Goal: Transaction & Acquisition: Purchase product/service

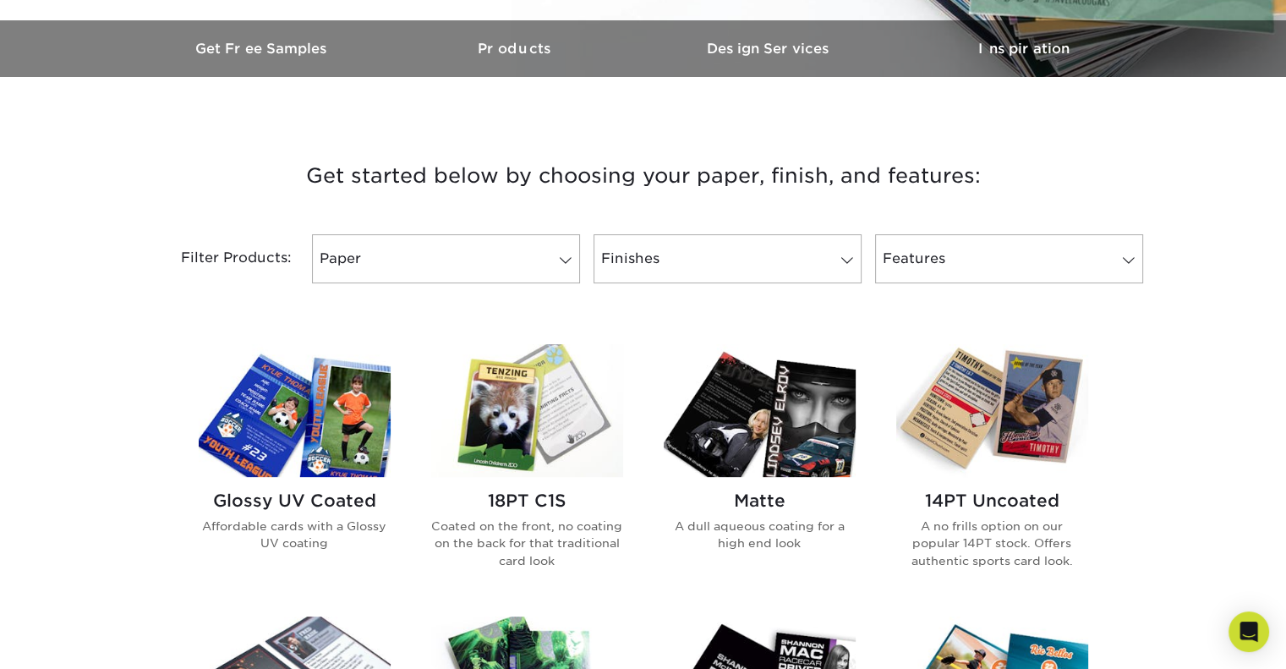
scroll to position [508, 0]
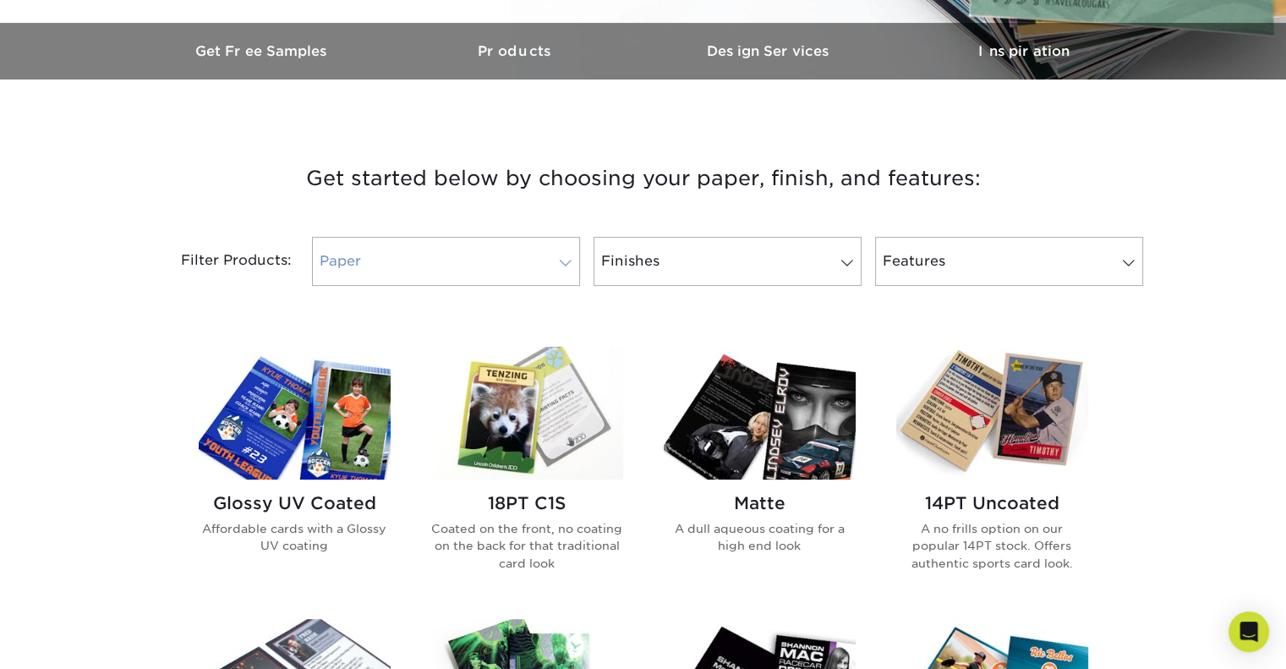
click at [554, 261] on span at bounding box center [566, 263] width 24 height 14
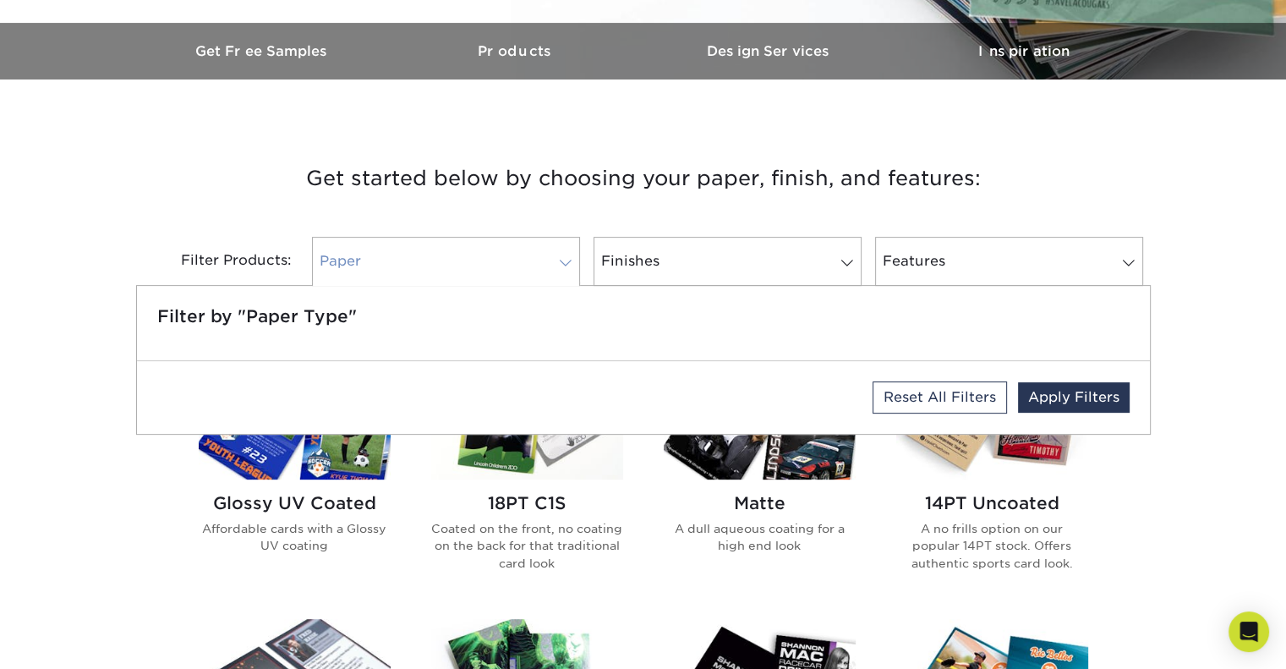
click at [554, 261] on span at bounding box center [566, 263] width 24 height 14
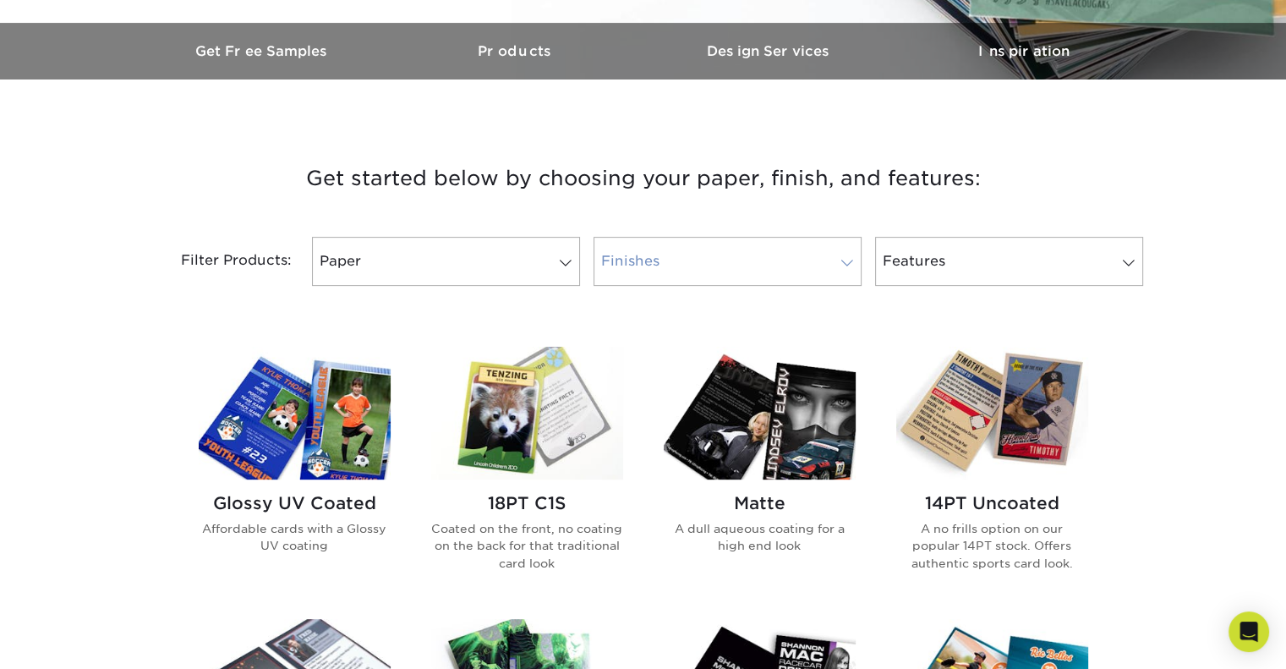
click at [833, 266] on link "Finishes" at bounding box center [727, 261] width 268 height 49
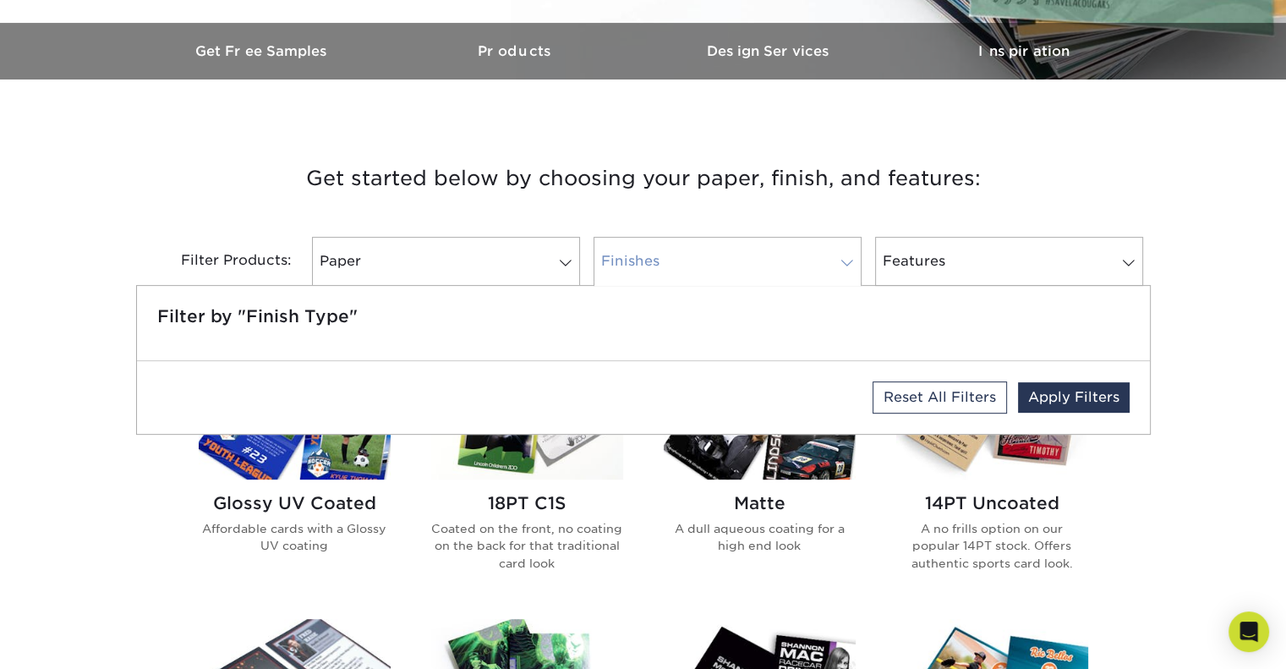
click at [846, 267] on span at bounding box center [847, 263] width 24 height 14
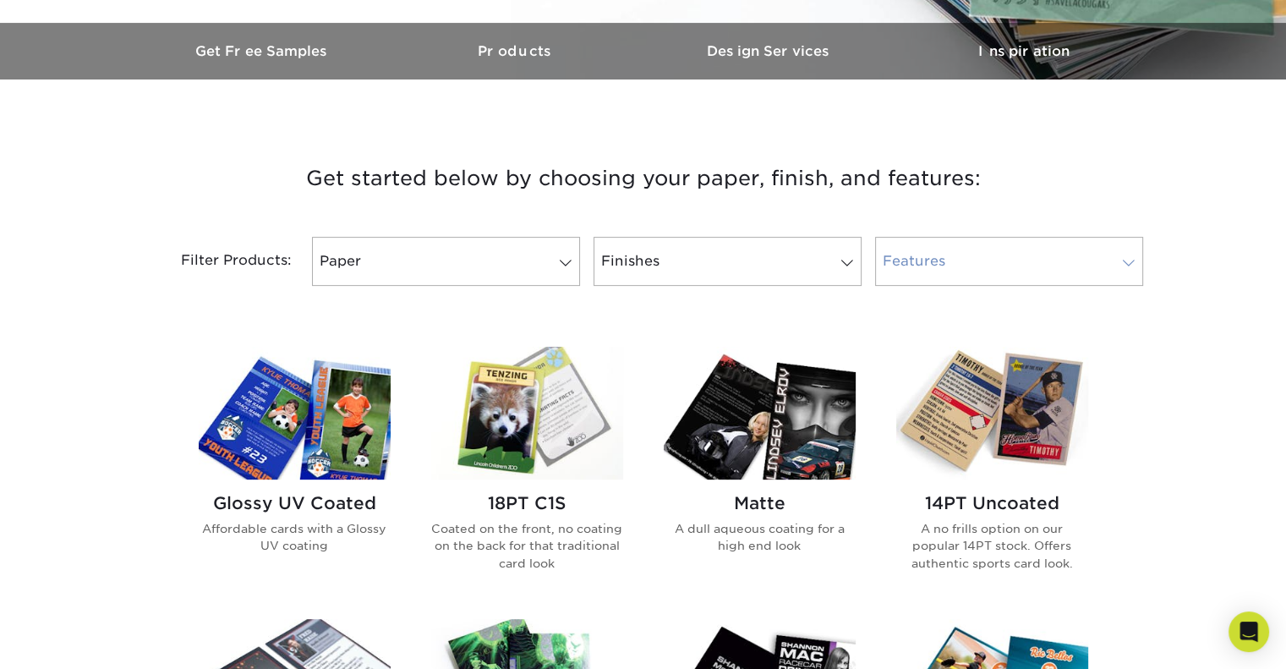
click at [1032, 271] on link "Features" at bounding box center [1009, 261] width 268 height 49
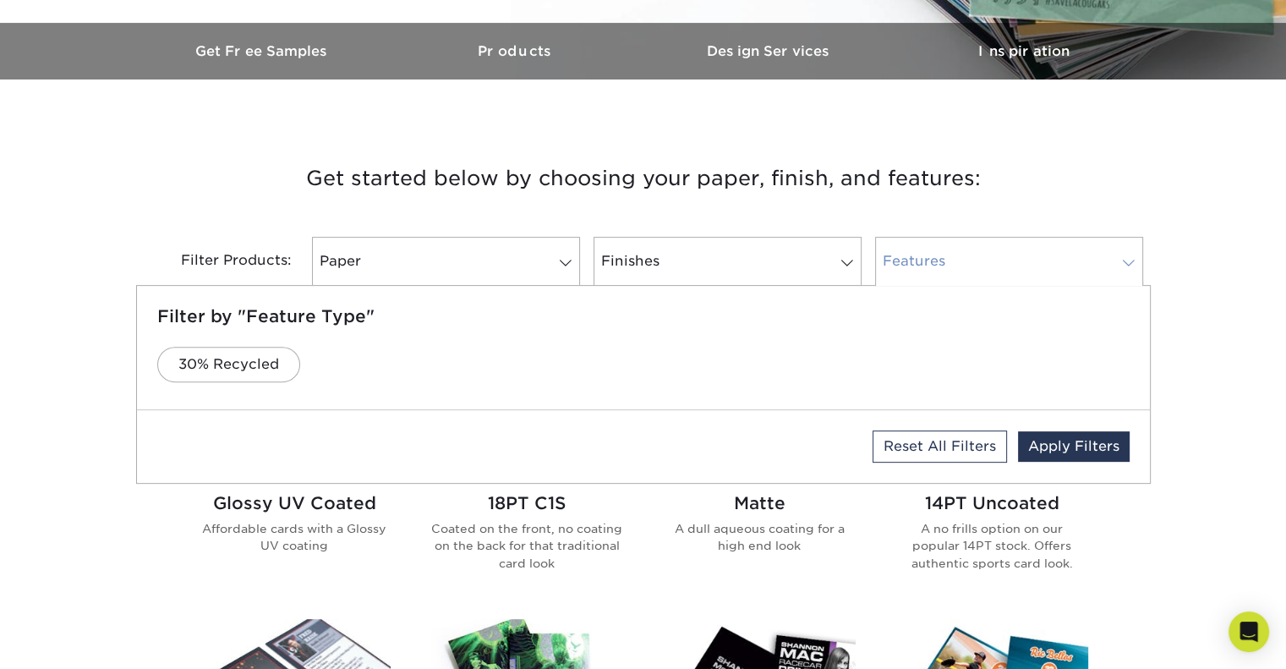
click at [1032, 271] on link "Features" at bounding box center [1009, 261] width 268 height 49
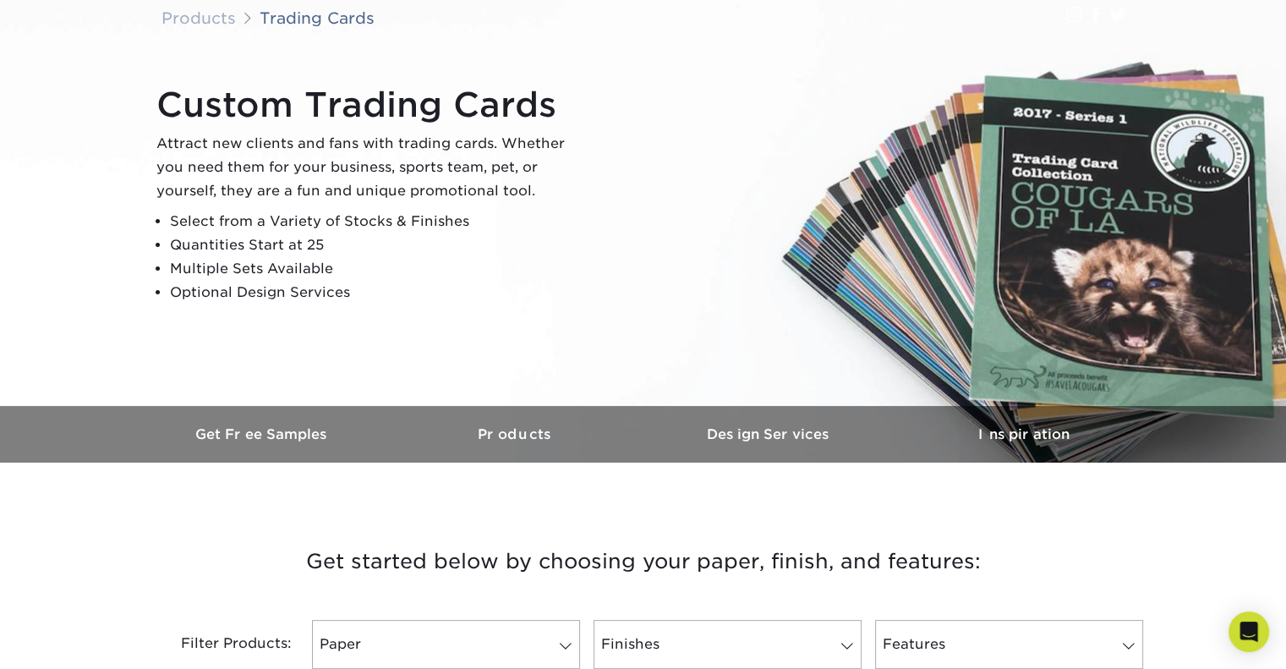
scroll to position [254, 0]
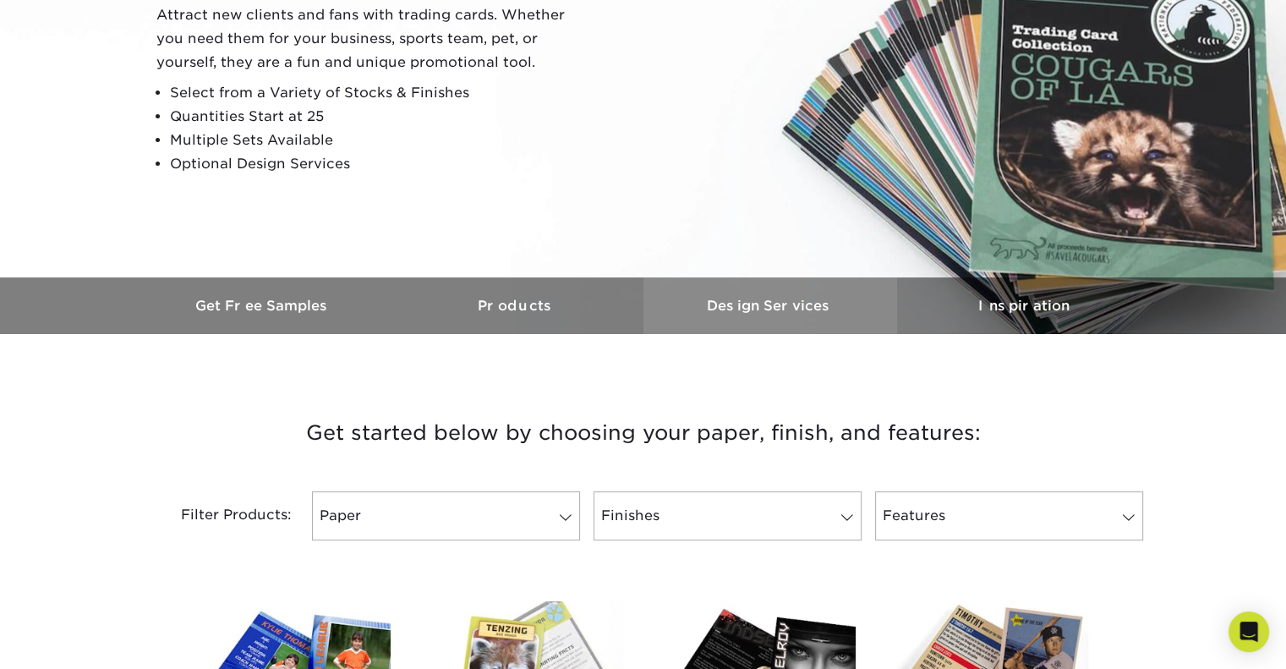
click at [719, 297] on link "Design Services" at bounding box center [770, 305] width 254 height 57
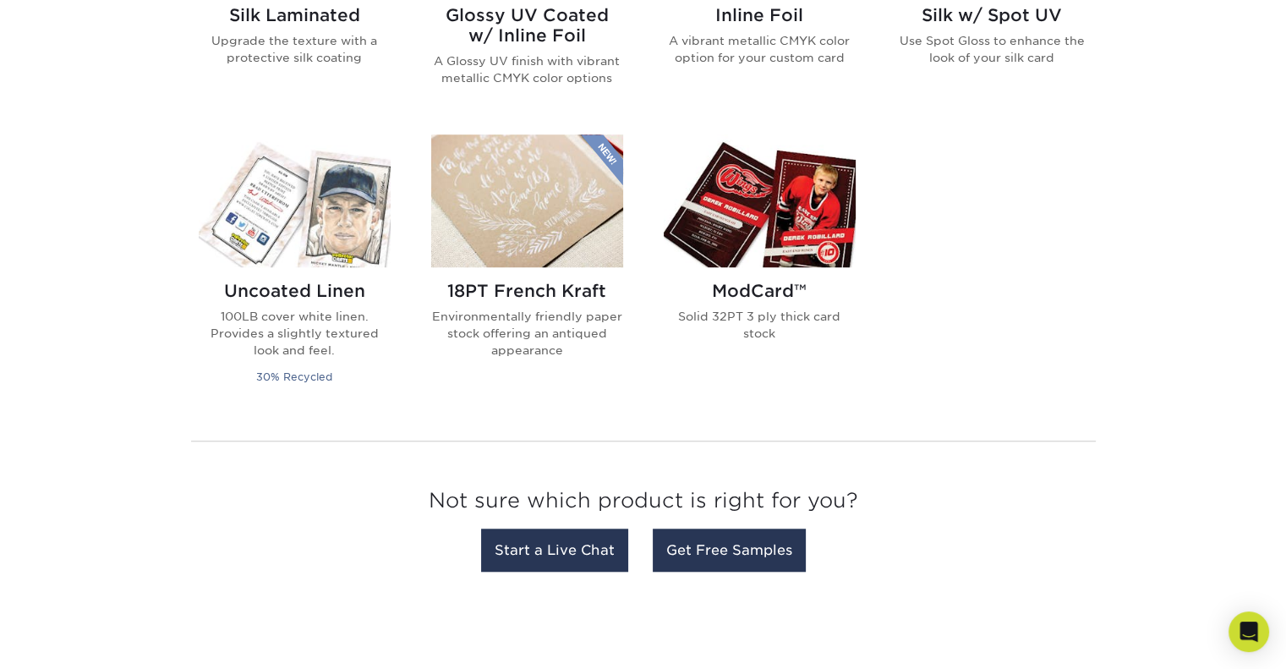
scroll to position [1085, 0]
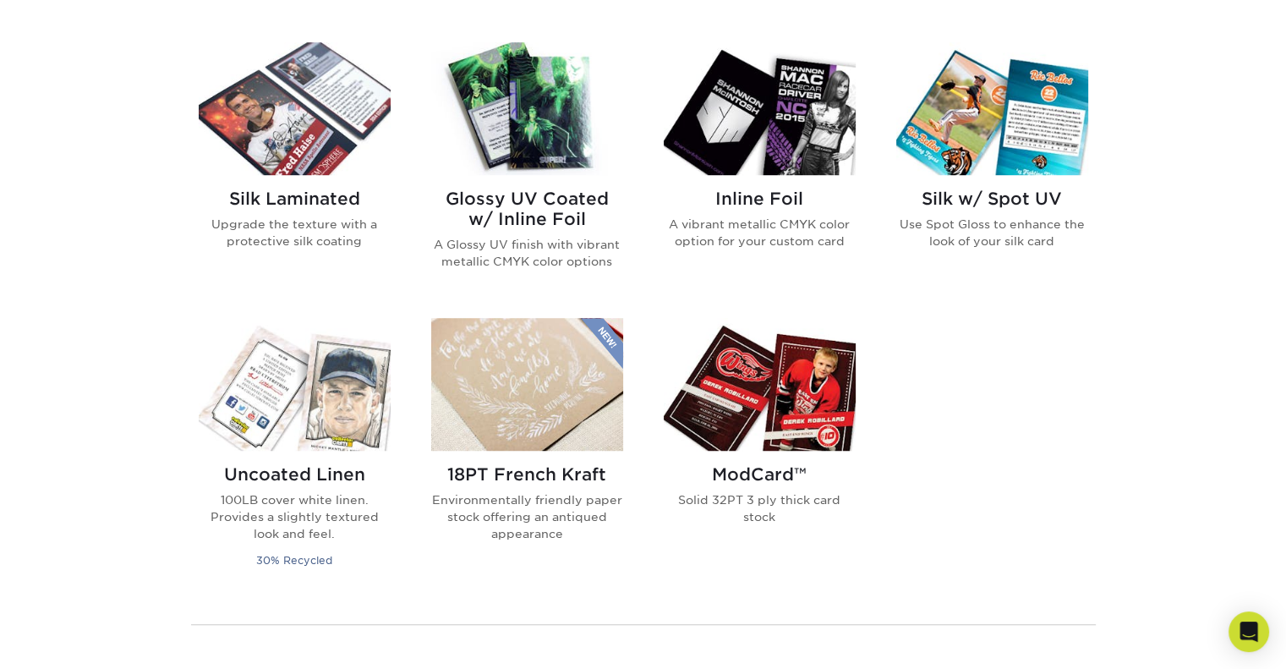
click at [493, 158] on img at bounding box center [527, 108] width 192 height 133
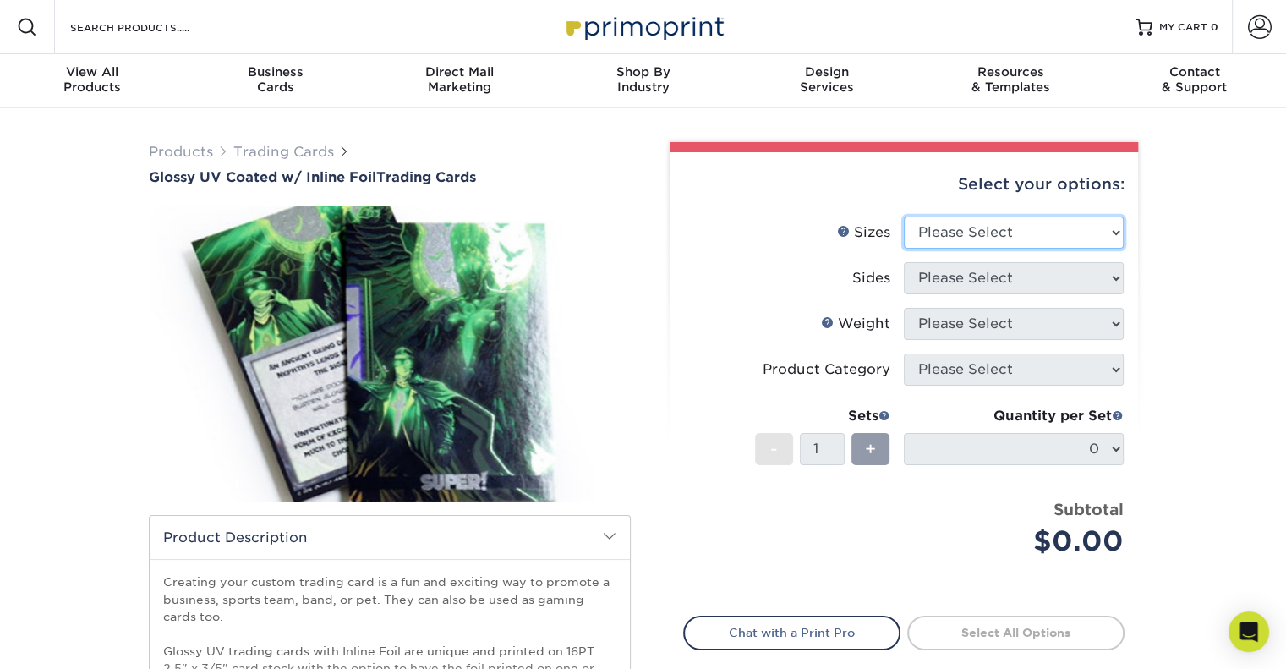
click at [972, 243] on select "Please Select 2.5" x 3.5"" at bounding box center [1014, 232] width 220 height 32
select select "2.50x3.50"
click at [904, 216] on select "Please Select 2.5" x 3.5"" at bounding box center [1014, 232] width 220 height 32
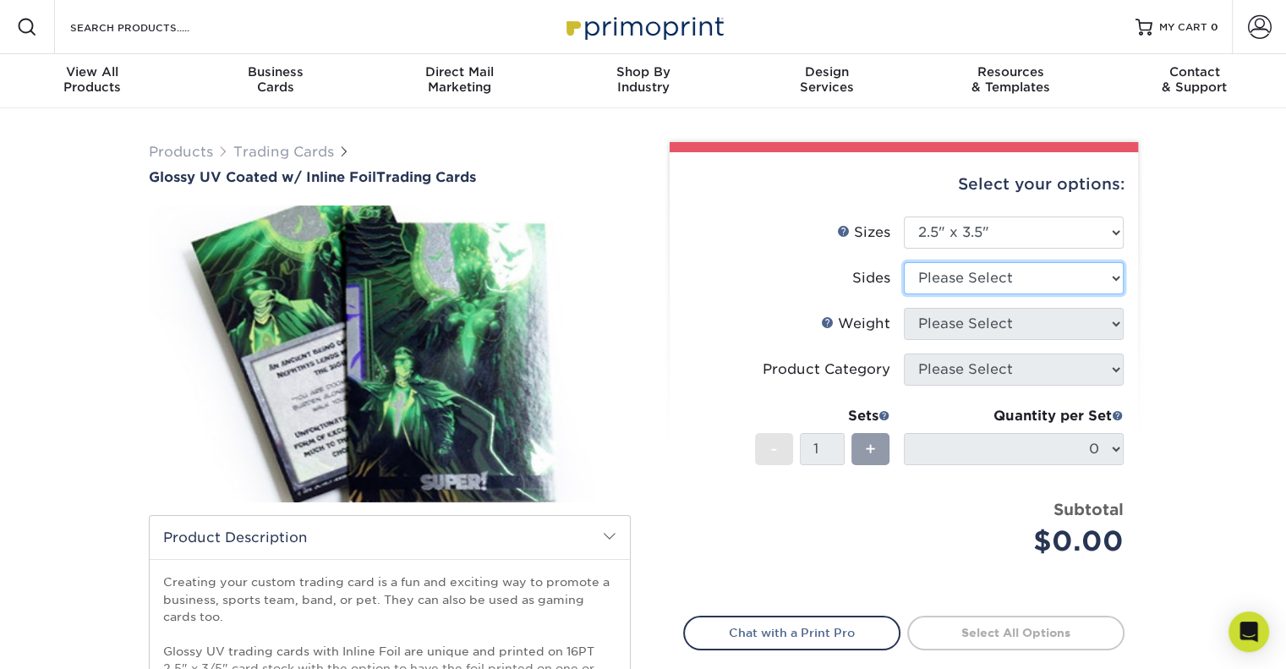
click at [995, 276] on select "Please Select Print Both Sides - Foil Back Only Print Both Sides - Foil Both Si…" at bounding box center [1014, 278] width 220 height 32
select select "e9e9dfb3-fba1-4d60-972c-fd9ca5904d33"
click at [904, 262] on select "Please Select Print Both Sides - Foil Back Only Print Both Sides - Foil Both Si…" at bounding box center [1014, 278] width 220 height 32
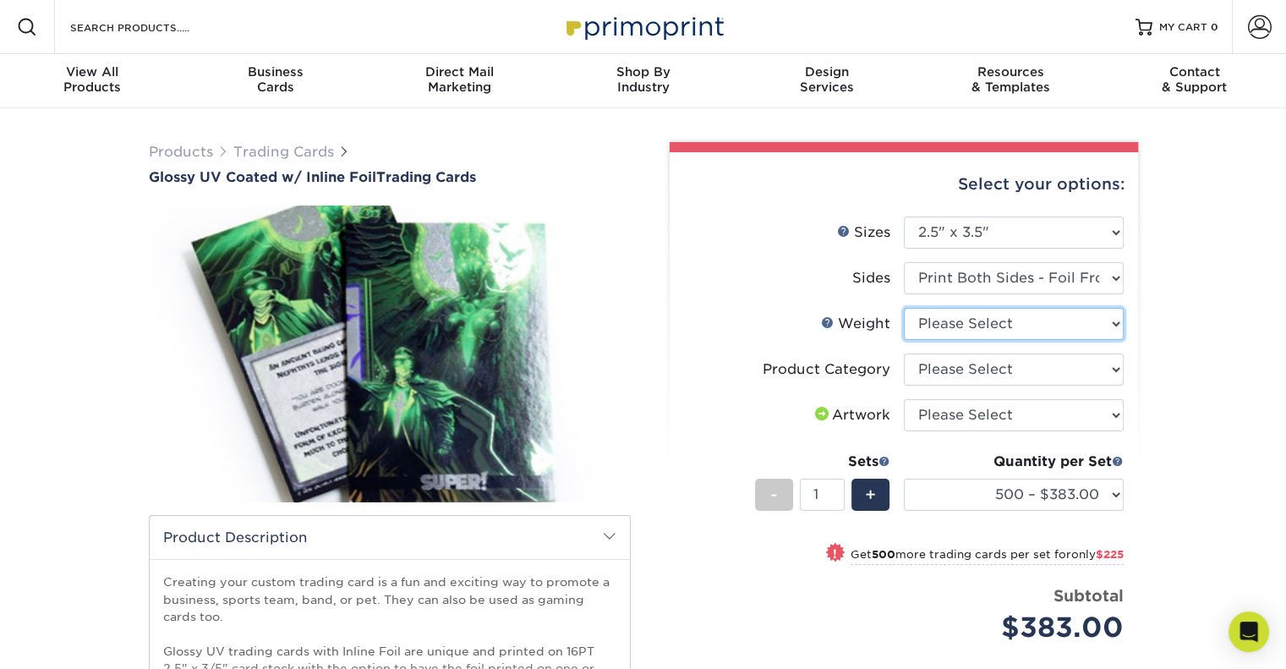
click at [1030, 334] on select "Please Select 16PT" at bounding box center [1014, 324] width 220 height 32
select select "16PT"
click at [904, 308] on select "Please Select 16PT" at bounding box center [1014, 324] width 220 height 32
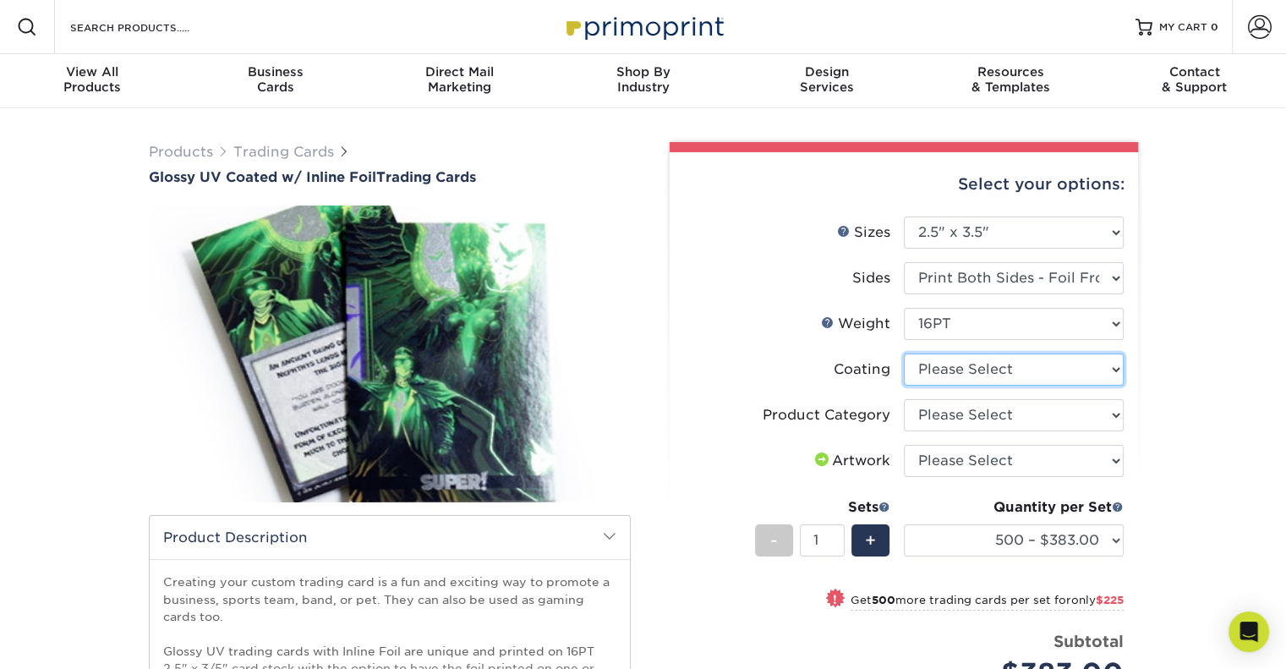
click at [990, 365] on select at bounding box center [1014, 369] width 220 height 32
select select "ae367451-b2b8-45df-a344-0f05b6a12993"
click at [904, 353] on select at bounding box center [1014, 369] width 220 height 32
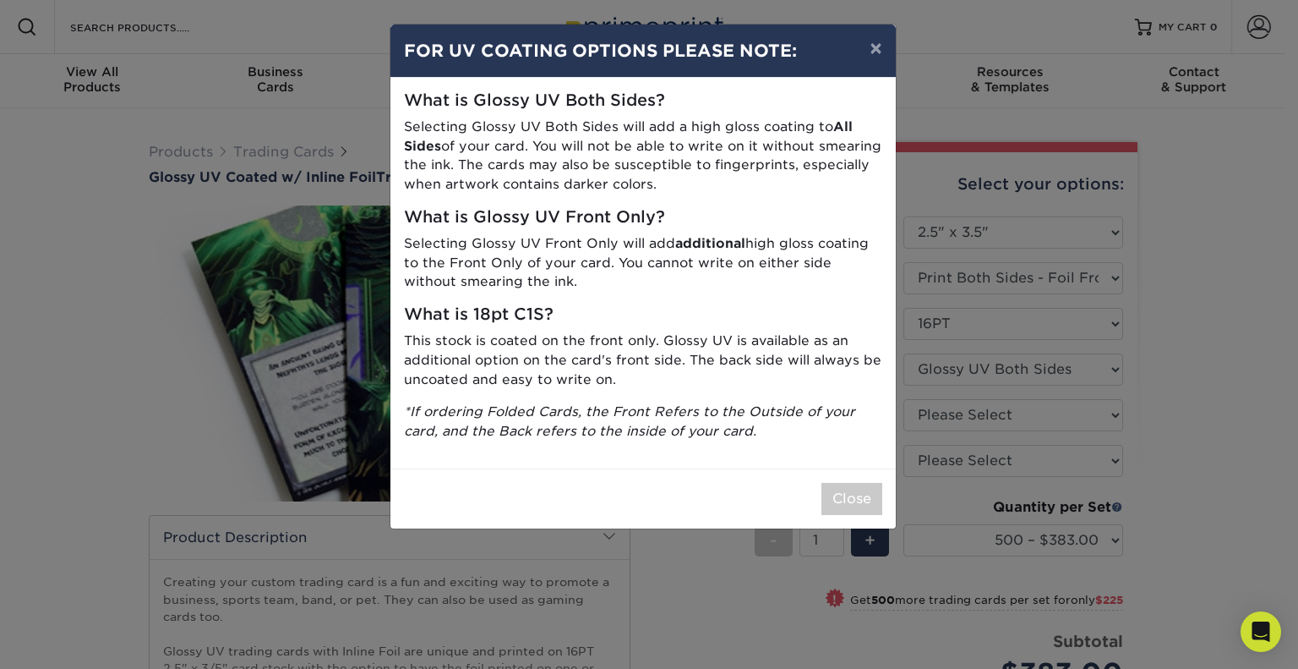
click at [499, 325] on div "What is Glossy UV Both Sides? Selecting Glossy UV Both Sides will add a high gl…" at bounding box center [644, 273] width 506 height 391
click at [849, 497] on button "Close" at bounding box center [852, 499] width 61 height 32
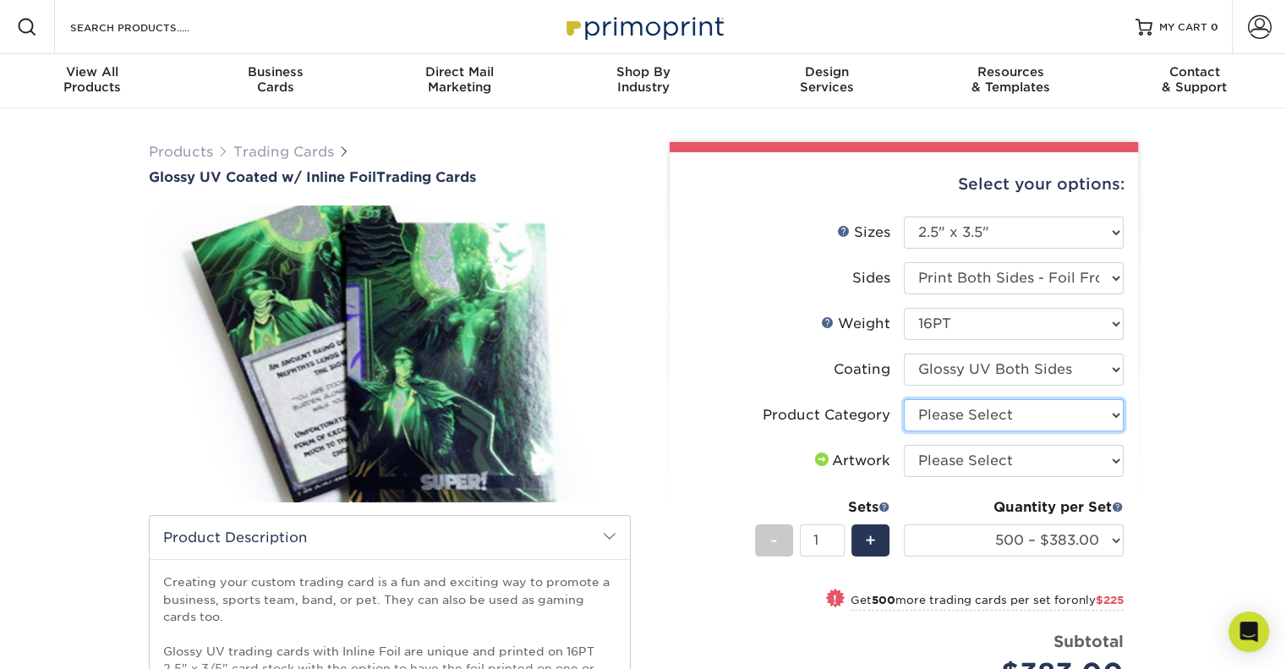
click at [967, 415] on select "Please Select Trading Cards" at bounding box center [1014, 415] width 220 height 32
select select "c2f9bce9-36c2-409d-b101-c29d9d031e18"
click at [904, 399] on select "Please Select Trading Cards" at bounding box center [1014, 415] width 220 height 32
click at [979, 451] on select "Please Select I will upload files I need a design - $100" at bounding box center [1014, 461] width 220 height 32
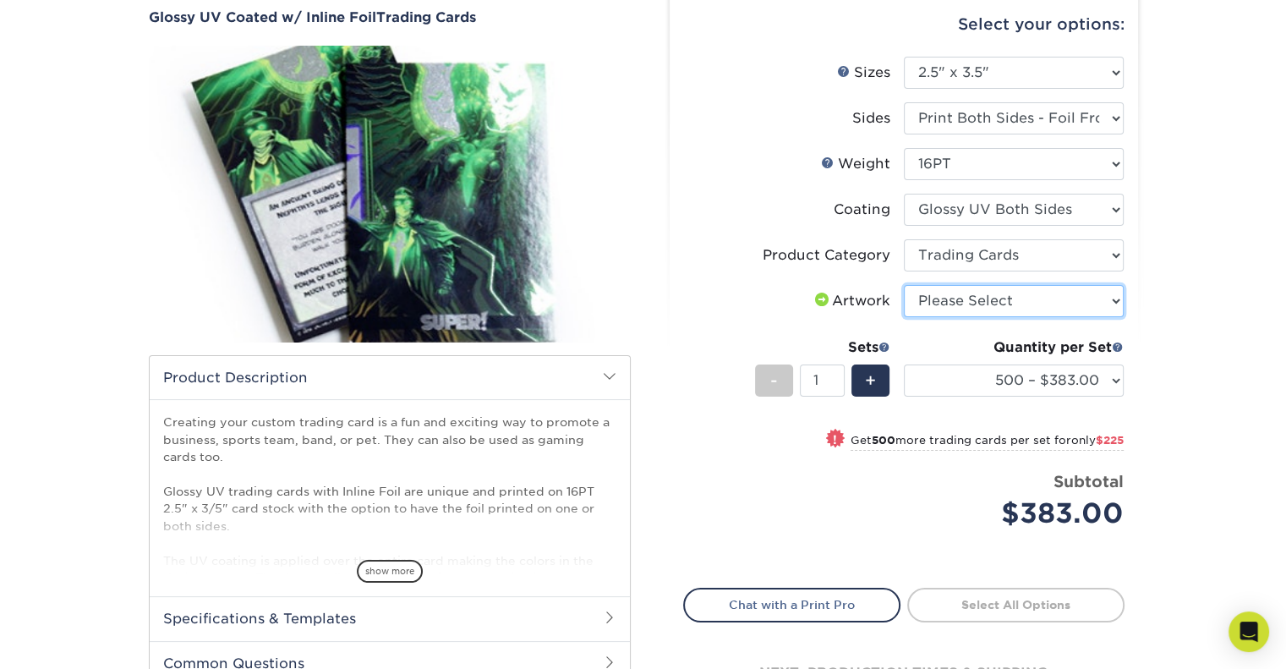
scroll to position [169, 0]
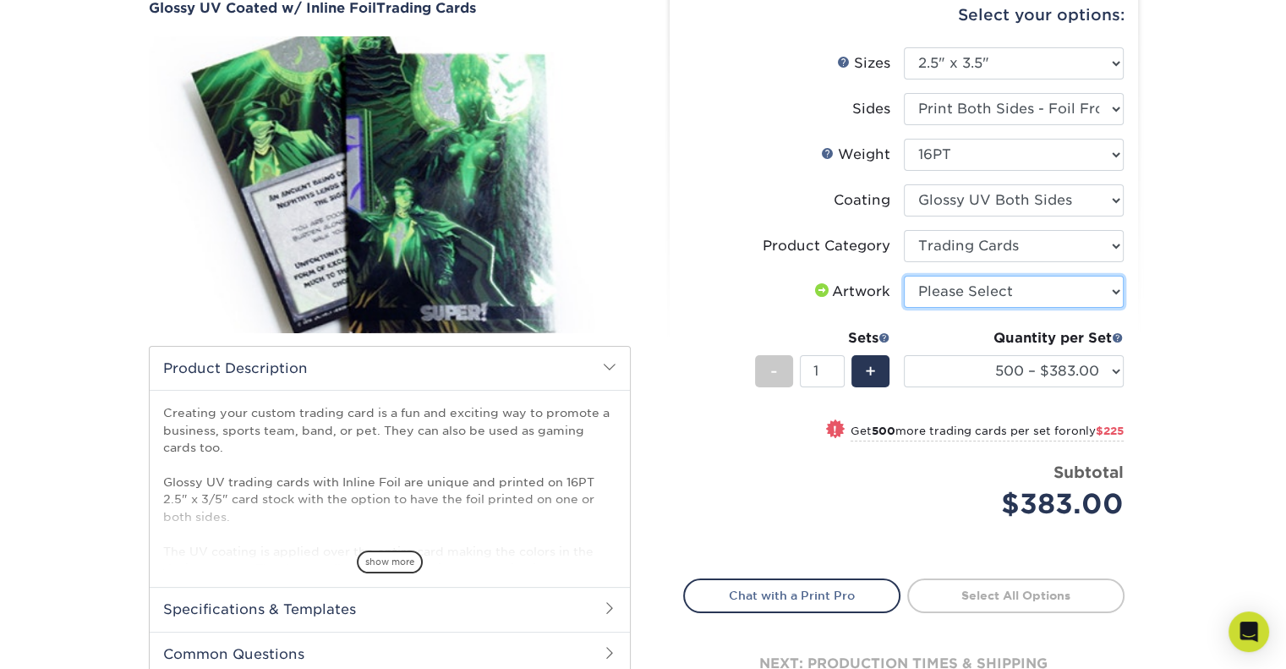
click at [1014, 280] on select "Please Select I will upload files I need a design - $100" at bounding box center [1014, 292] width 220 height 32
select select "upload"
click at [904, 276] on select "Please Select I will upload files I need a design - $100" at bounding box center [1014, 292] width 220 height 32
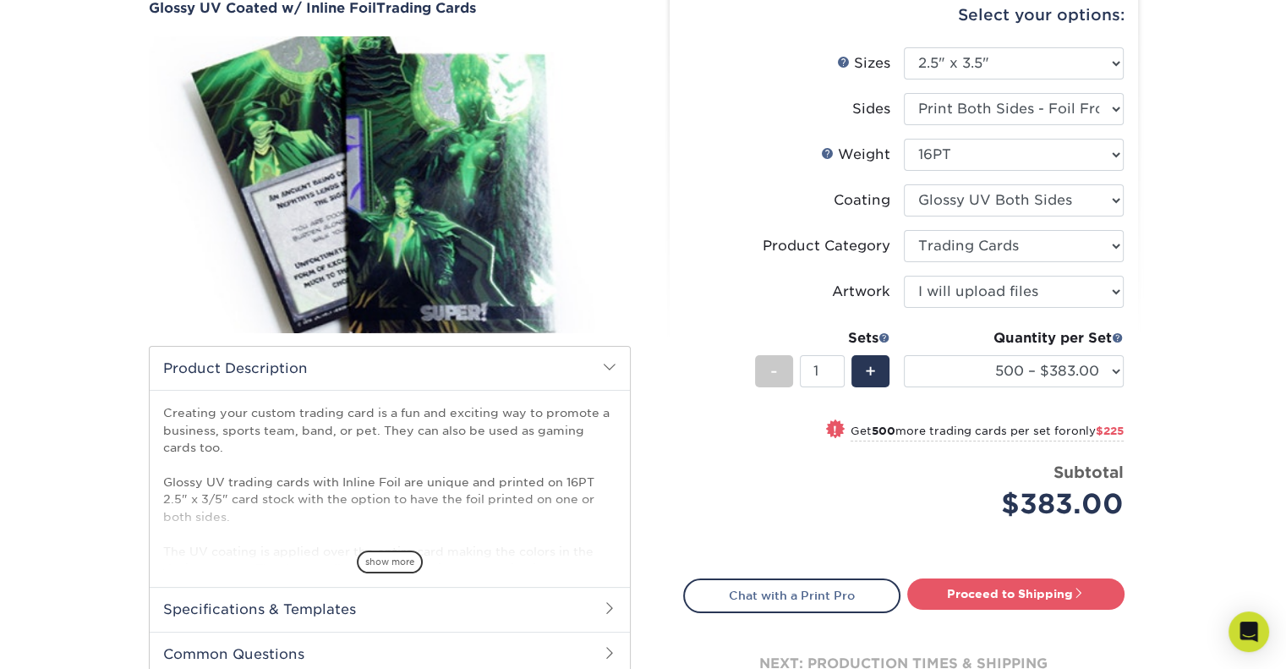
click at [1216, 346] on div "Products Trading Cards Glossy UV Coated w/ Inline Foil Trading Cards /" at bounding box center [643, 363] width 1286 height 849
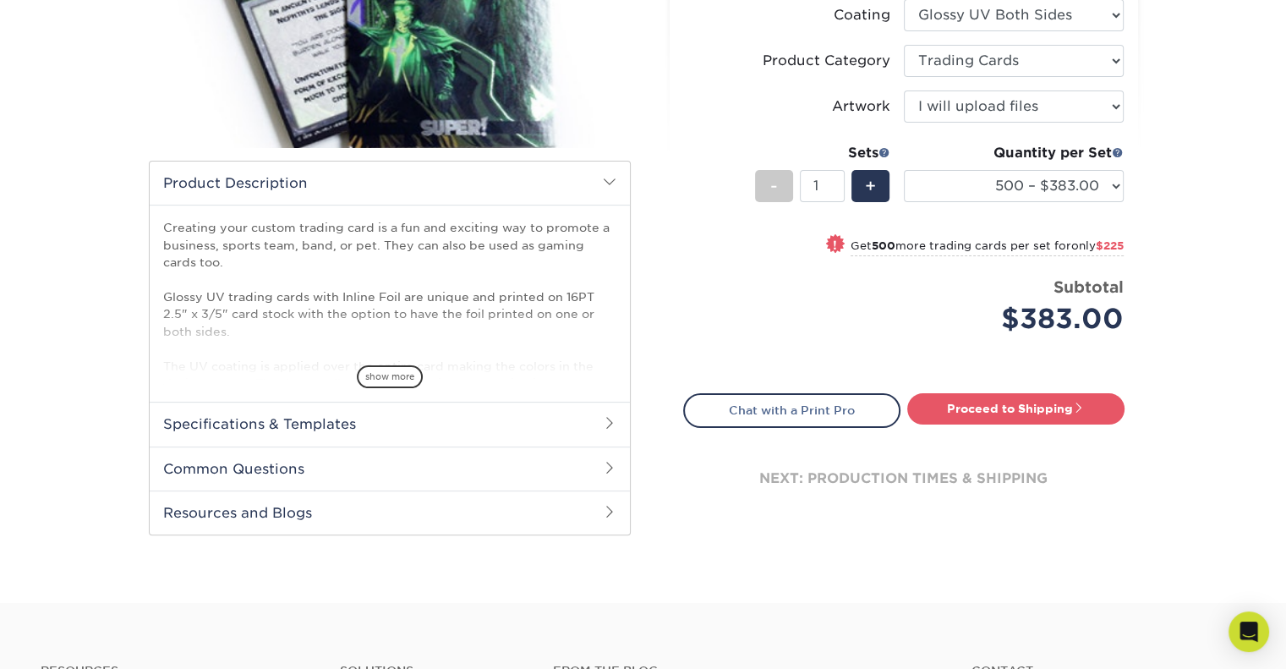
scroll to position [254, 0]
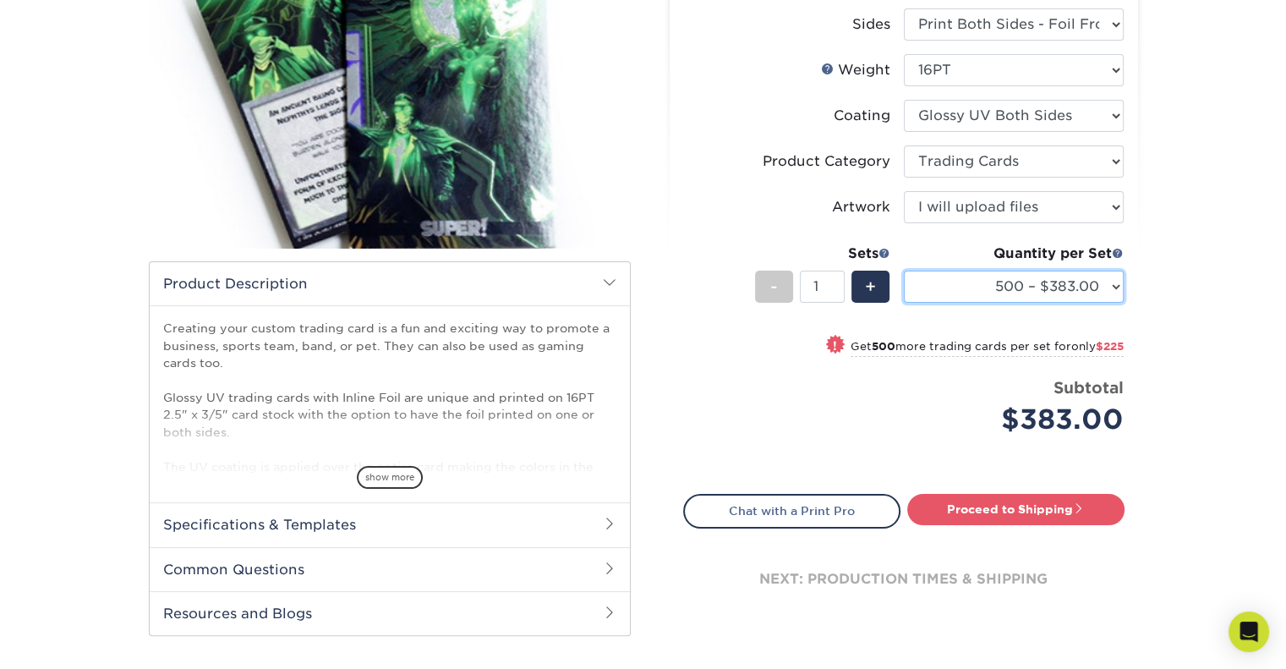
click at [1114, 288] on select "500 – $383.00 1000 – $608.00 2500 – $883.00 5000 – $1252.00" at bounding box center [1014, 287] width 220 height 32
select select "5000 – $1252.00"
click at [904, 271] on select "500 – $383.00 1000 – $608.00 2500 – $883.00 5000 – $1252.00" at bounding box center [1014, 287] width 220 height 32
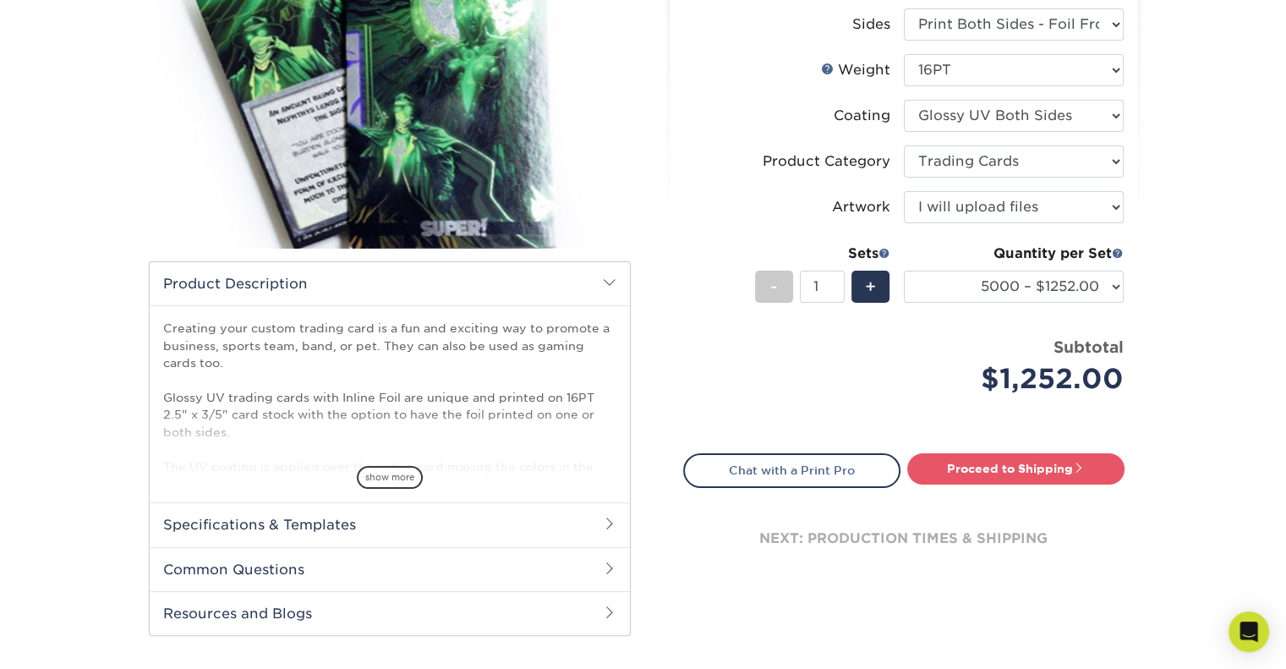
click at [1232, 353] on div "Products Trading Cards Glossy UV Coated w/ Inline Foil Trading Cards /" at bounding box center [643, 279] width 1286 height 849
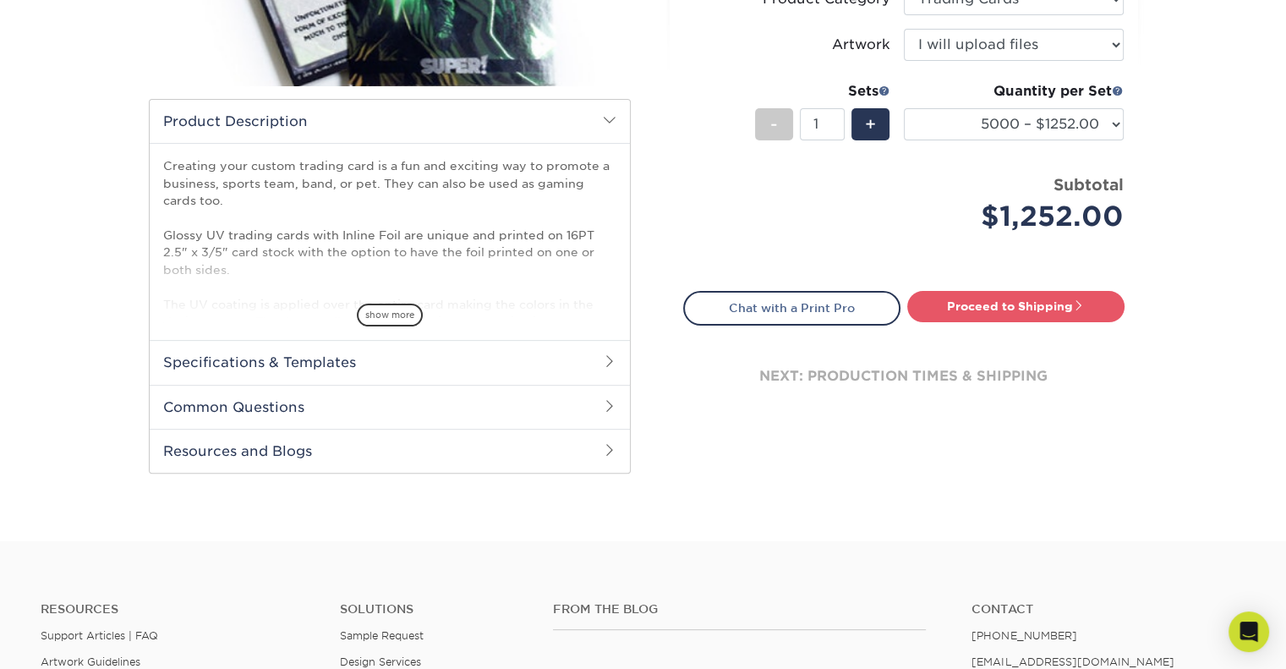
scroll to position [423, 0]
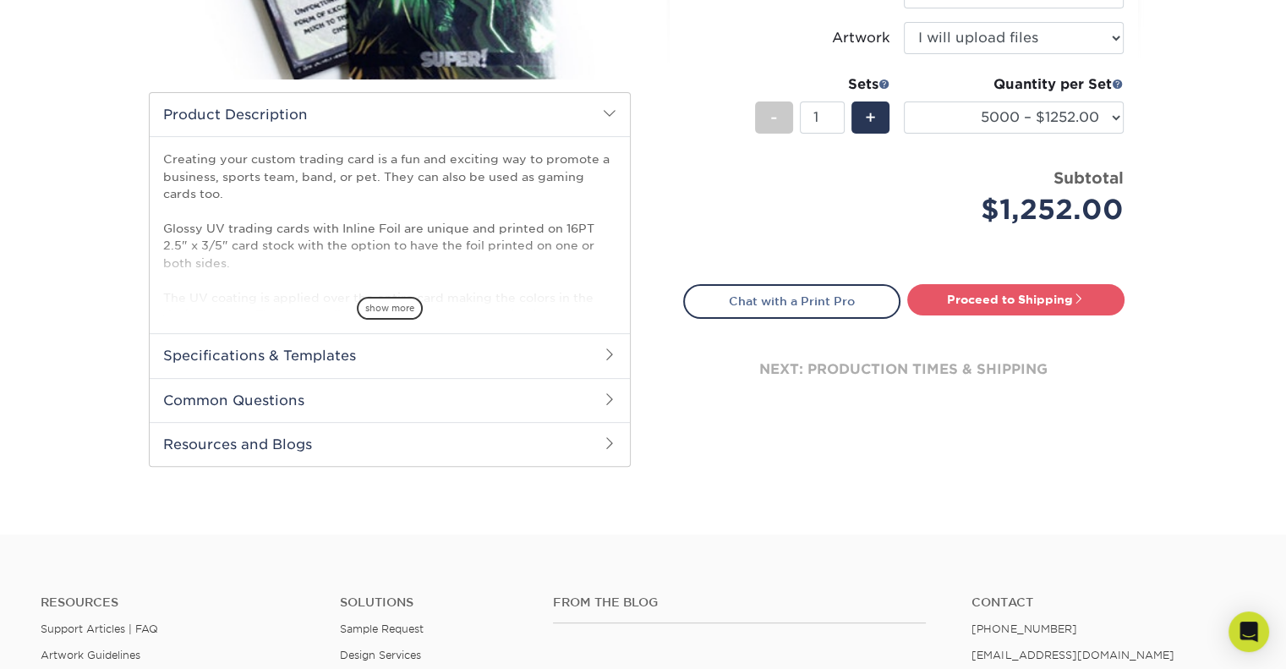
click at [268, 358] on h2 "Specifications & Templates" at bounding box center [390, 355] width 480 height 44
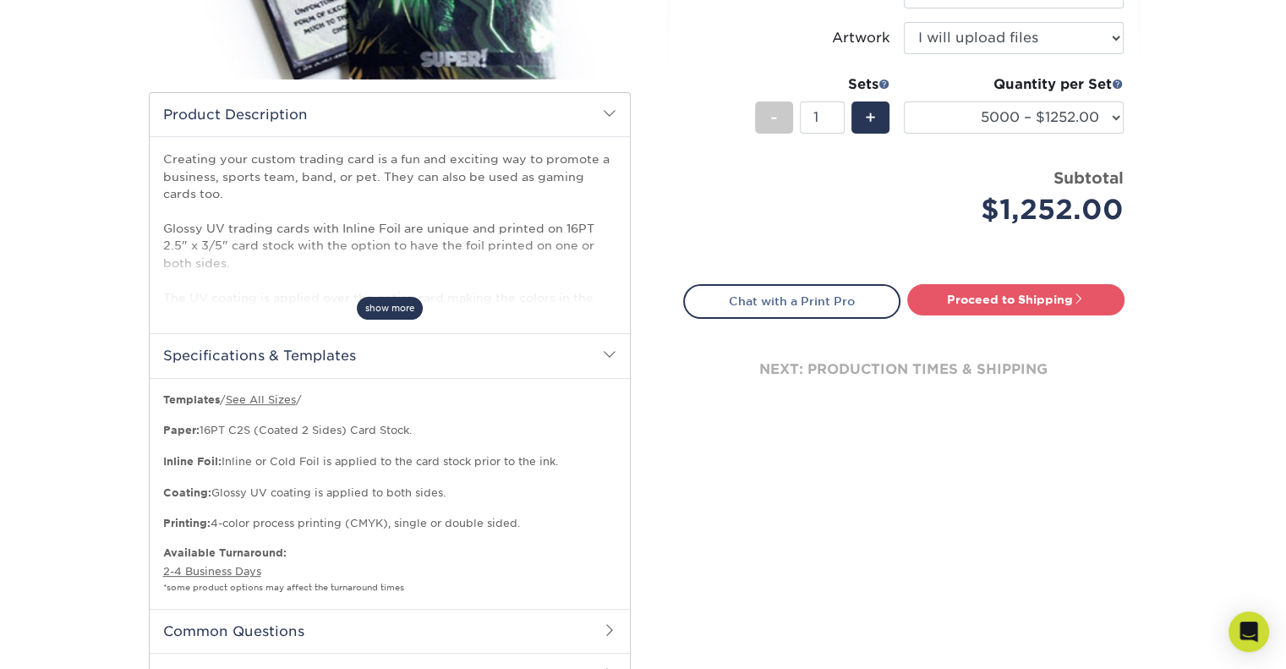
click at [395, 303] on span "show more" at bounding box center [390, 308] width 66 height 23
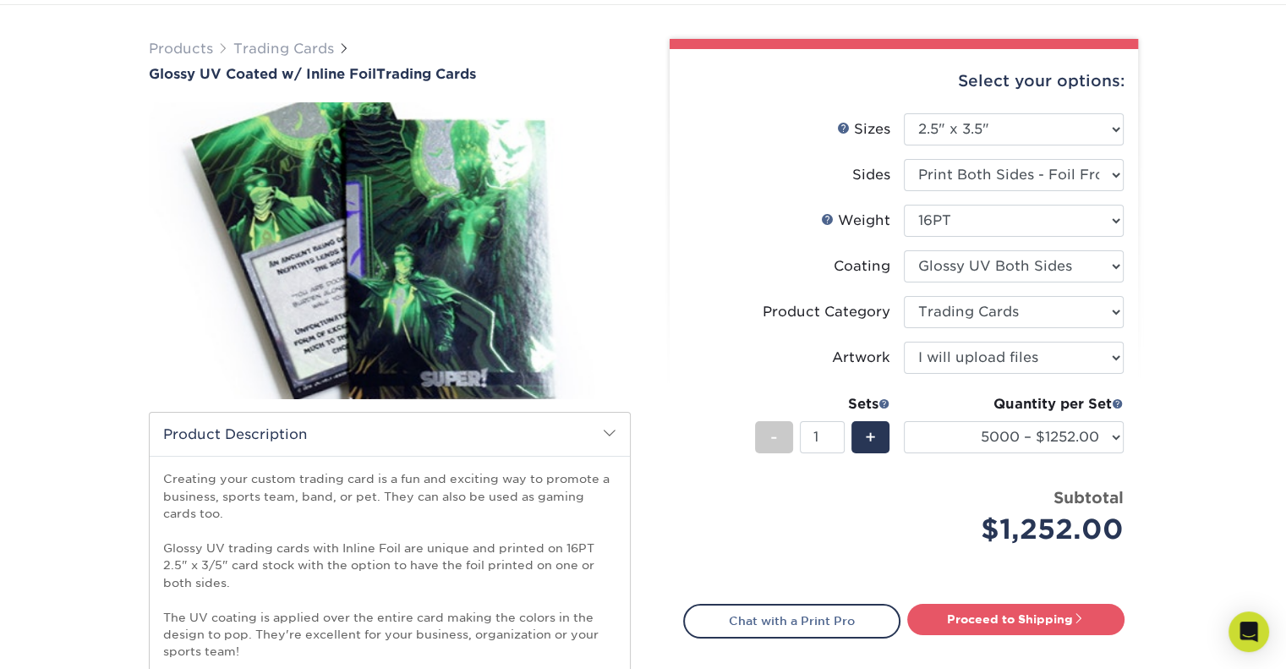
scroll to position [0, 0]
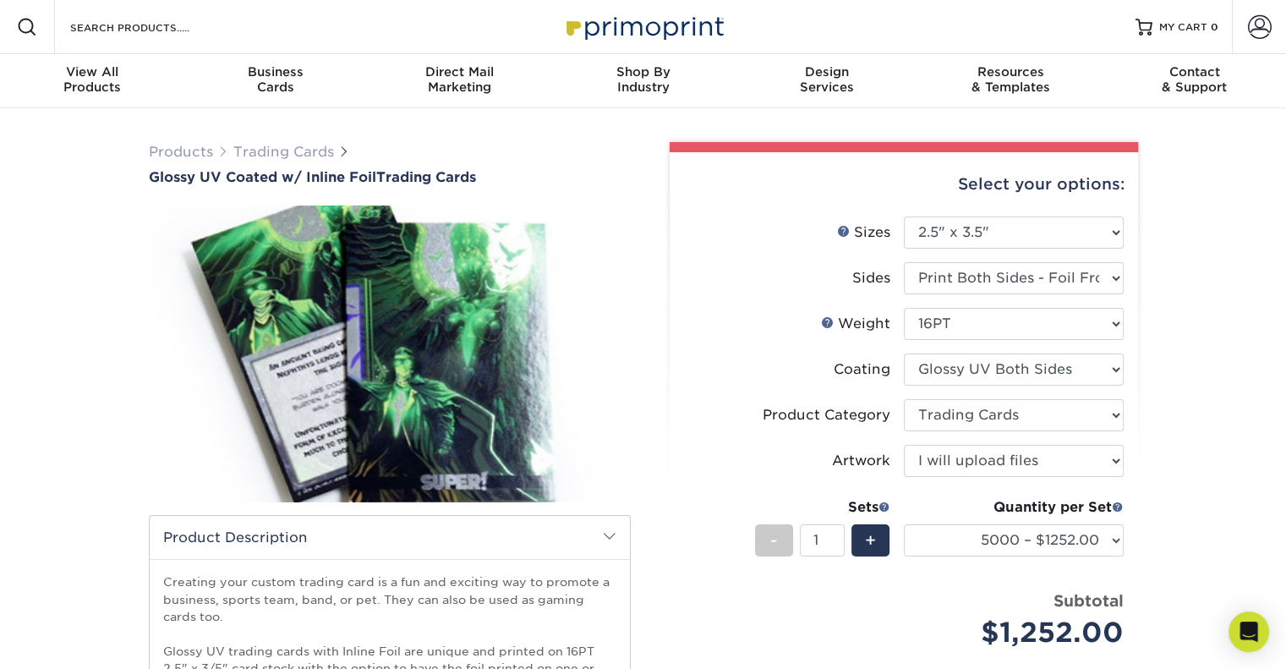
click at [600, 27] on img at bounding box center [643, 26] width 169 height 36
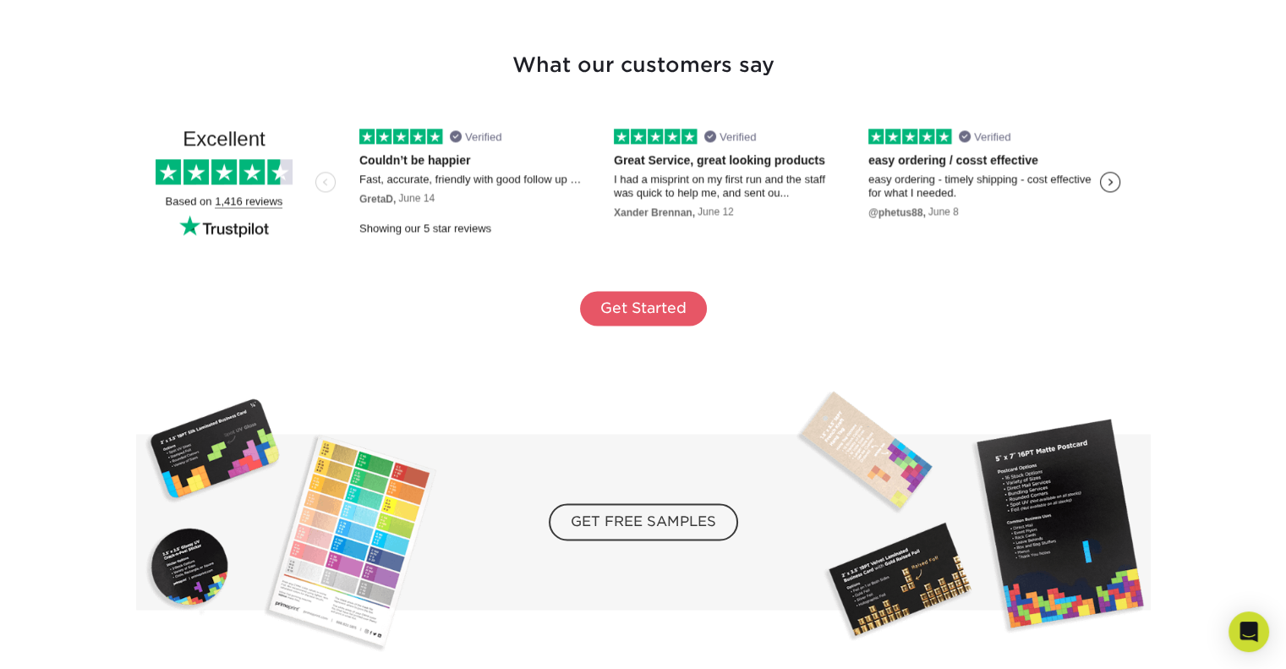
scroll to position [2529, 0]
